Goal: Use online tool/utility: Utilize a website feature to perform a specific function

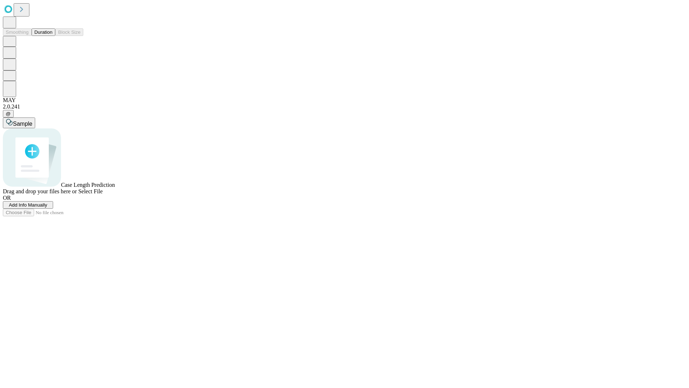
click at [47, 207] on span "Add Info Manually" at bounding box center [28, 204] width 38 height 5
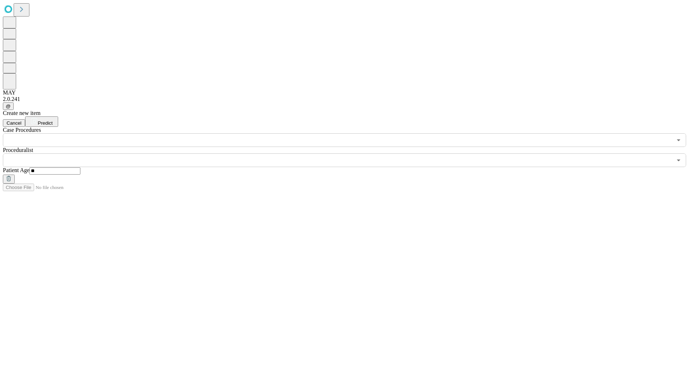
type input "**"
click at [350, 153] on input "text" at bounding box center [337, 160] width 669 height 14
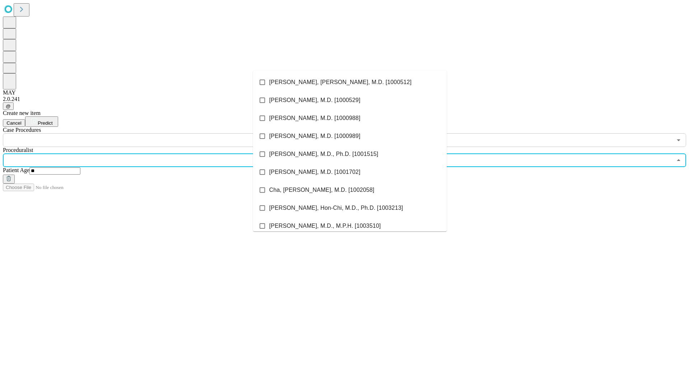
click at [350, 82] on li "[PERSON_NAME], [PERSON_NAME], M.D. [1000512]" at bounding box center [350, 82] width 194 height 18
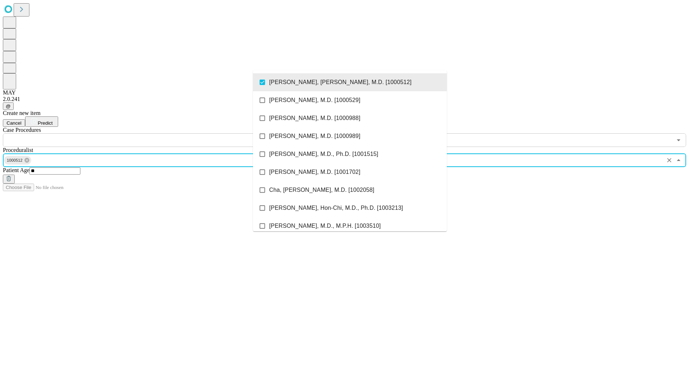
click at [151, 133] on input "text" at bounding box center [337, 140] width 669 height 14
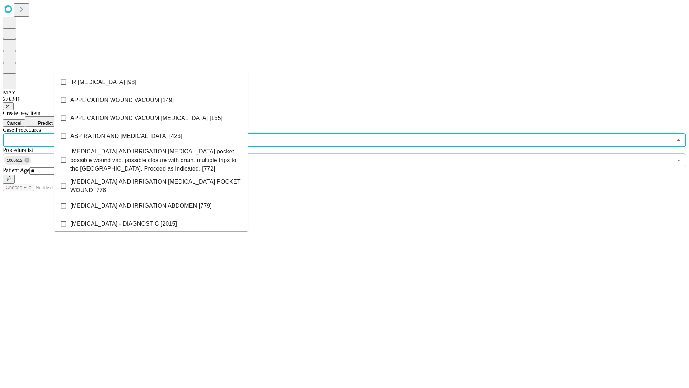
click at [151, 82] on li "IR [MEDICAL_DATA] [98]" at bounding box center [151, 82] width 194 height 18
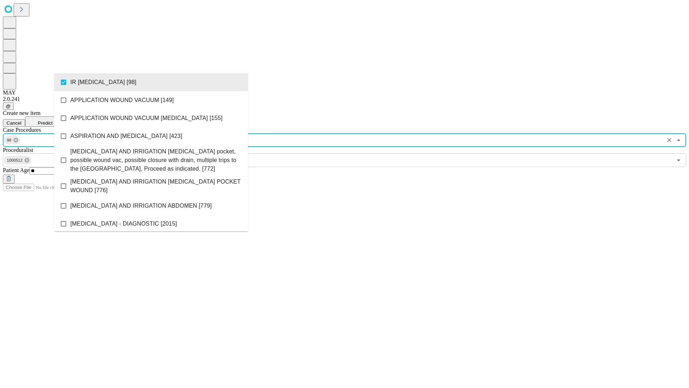
click at [52, 120] on span "Predict" at bounding box center [45, 122] width 15 height 5
